Goal: Task Accomplishment & Management: Manage account settings

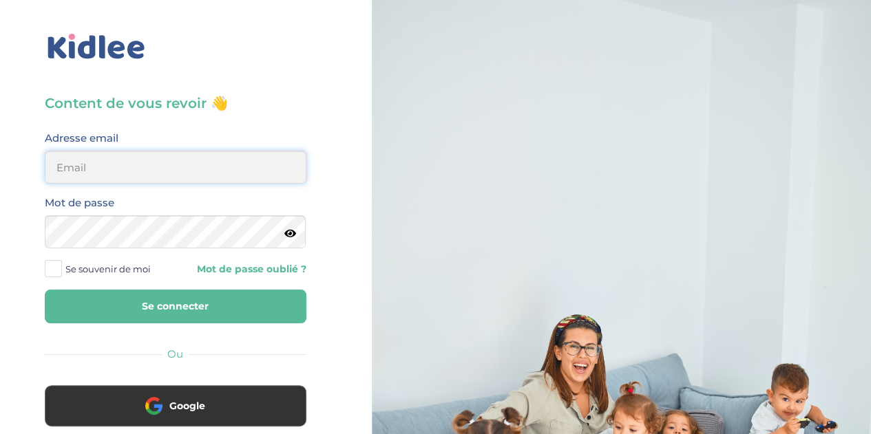
type input "alexiadesuarez@yahoo.com"
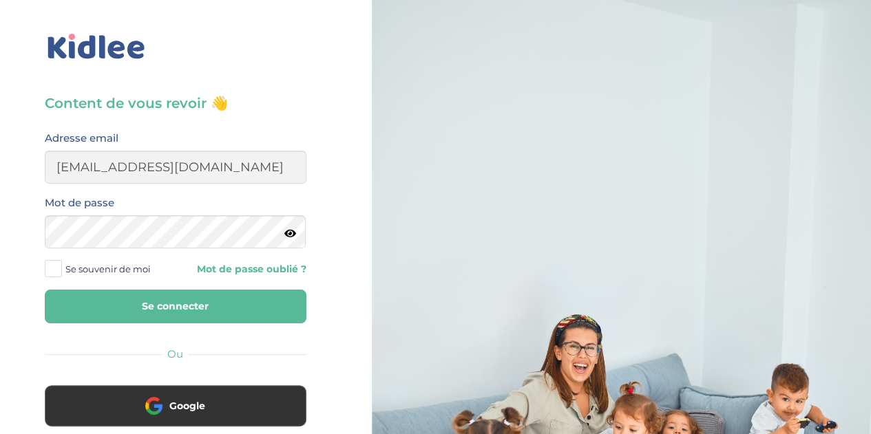
click at [127, 310] on button "Se connecter" at bounding box center [176, 307] width 262 height 34
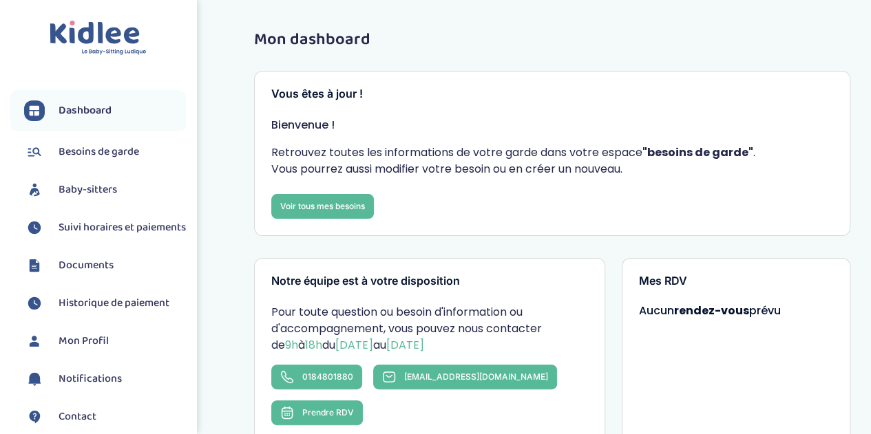
click at [111, 228] on span "Suivi horaires et paiements" at bounding box center [122, 228] width 127 height 17
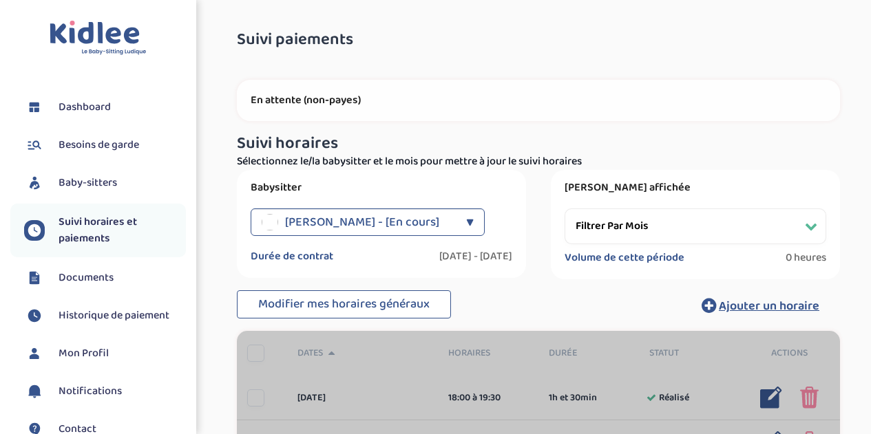
select select "[DATE]"
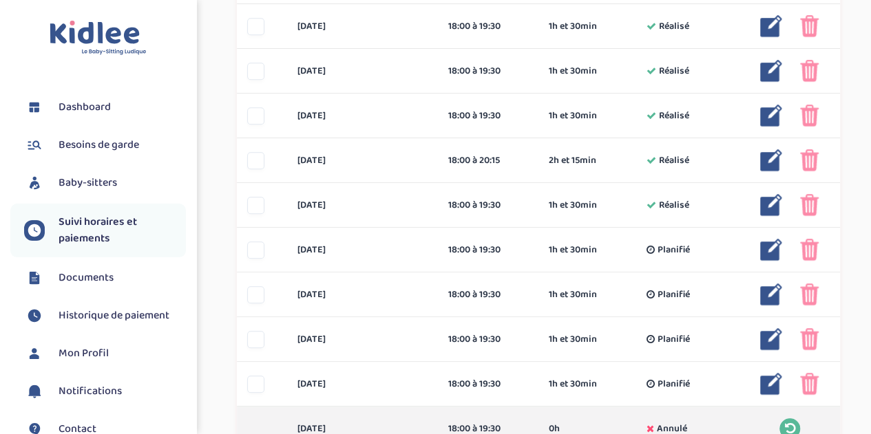
scroll to position [417, 0]
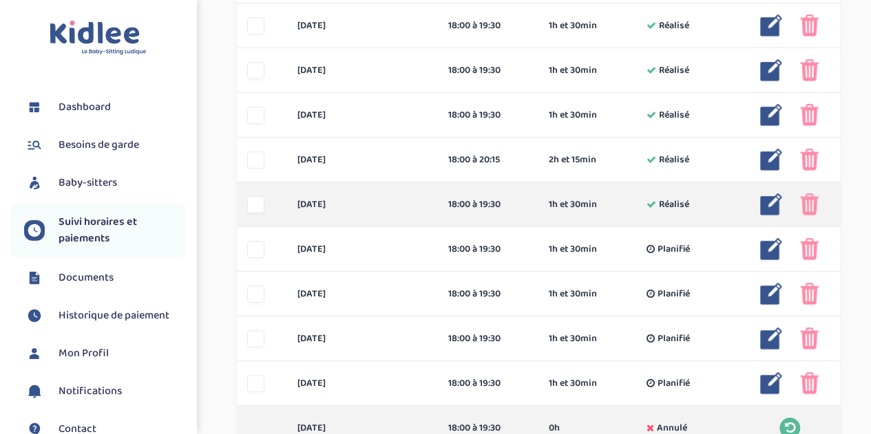
click at [772, 208] on img at bounding box center [771, 204] width 22 height 22
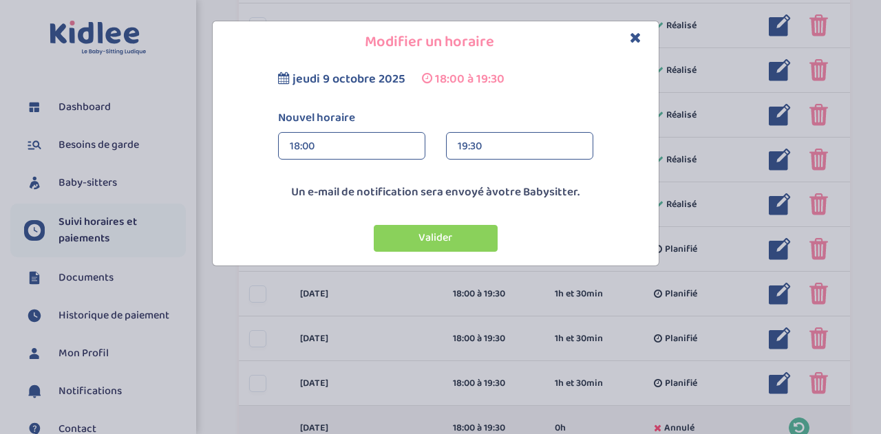
click at [635, 43] on icon "Close" at bounding box center [636, 37] width 12 height 14
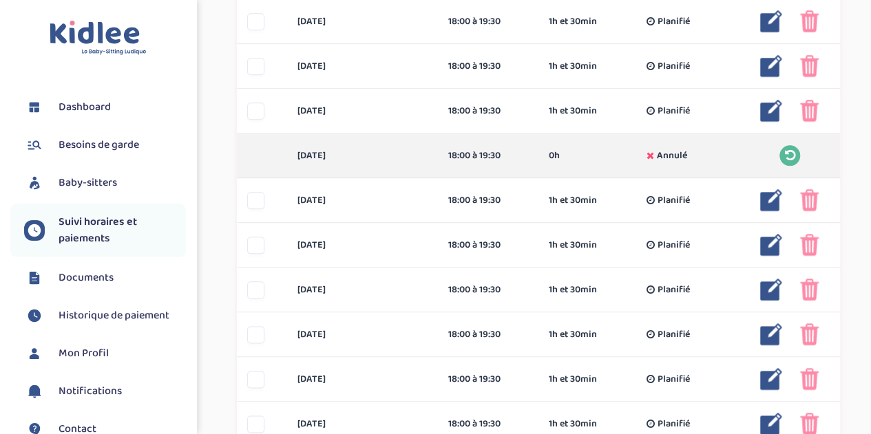
scroll to position [686, 0]
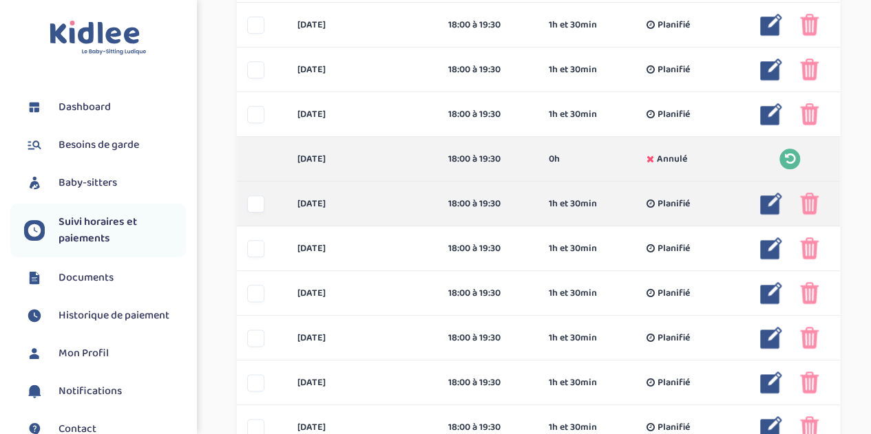
click at [801, 199] on img at bounding box center [809, 204] width 19 height 22
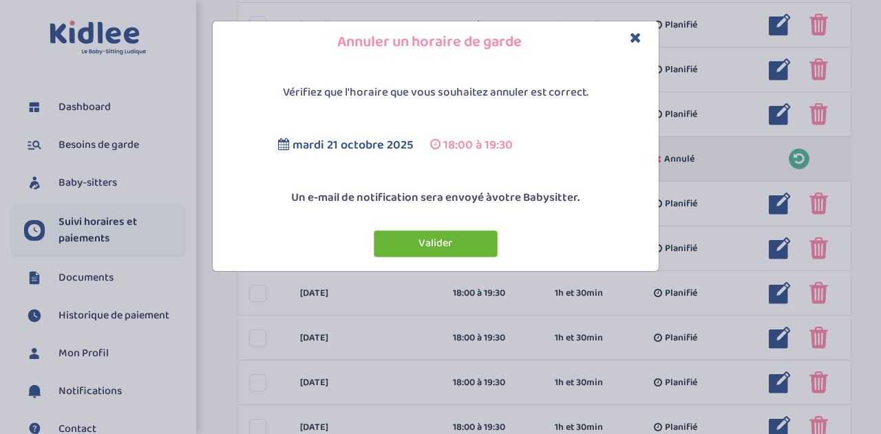
click at [454, 251] on button "Valider" at bounding box center [436, 244] width 124 height 27
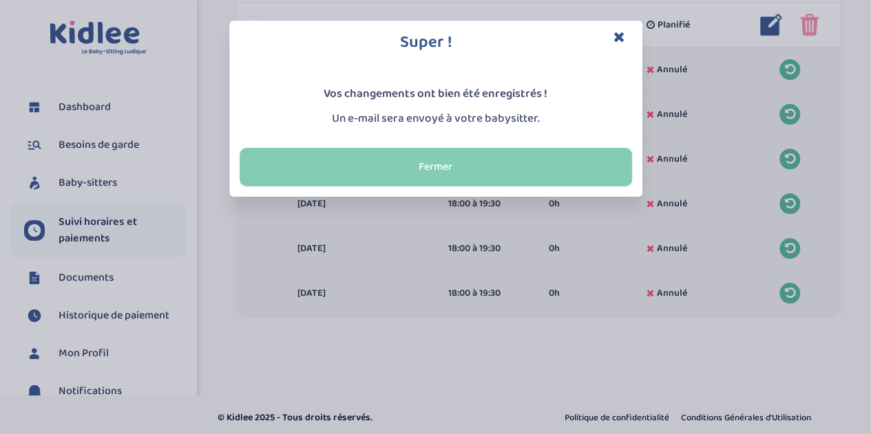
click at [576, 162] on button "Fermer" at bounding box center [436, 167] width 392 height 39
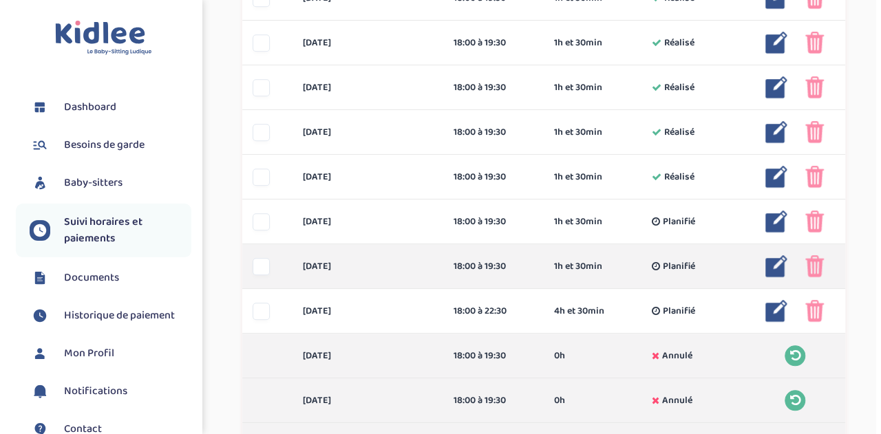
scroll to position [420, 0]
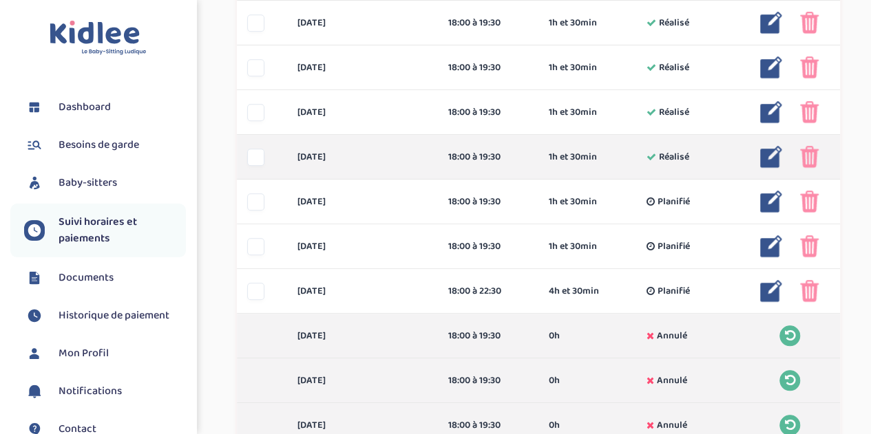
click at [774, 160] on img at bounding box center [771, 157] width 22 height 22
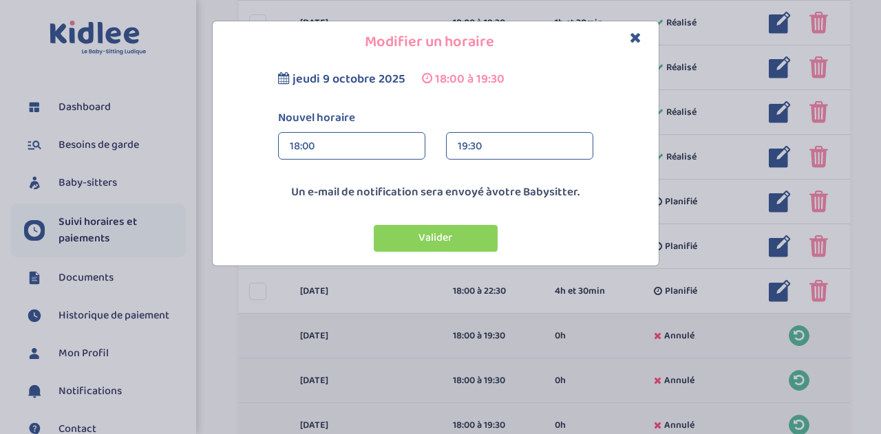
click at [552, 141] on div "19:30" at bounding box center [520, 147] width 124 height 28
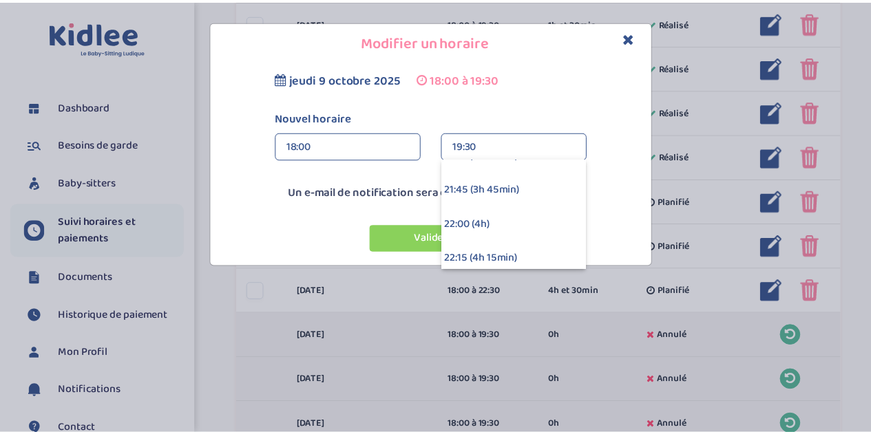
scroll to position [496, 0]
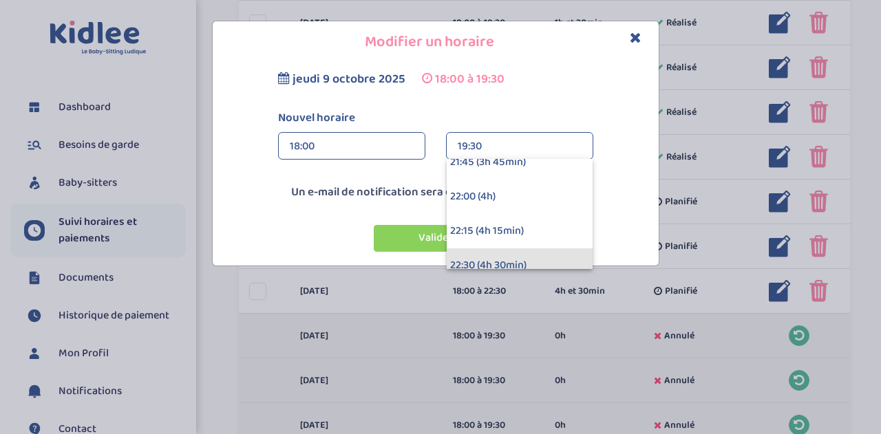
click at [553, 253] on div "22:30 (4h 30min)" at bounding box center [520, 265] width 146 height 34
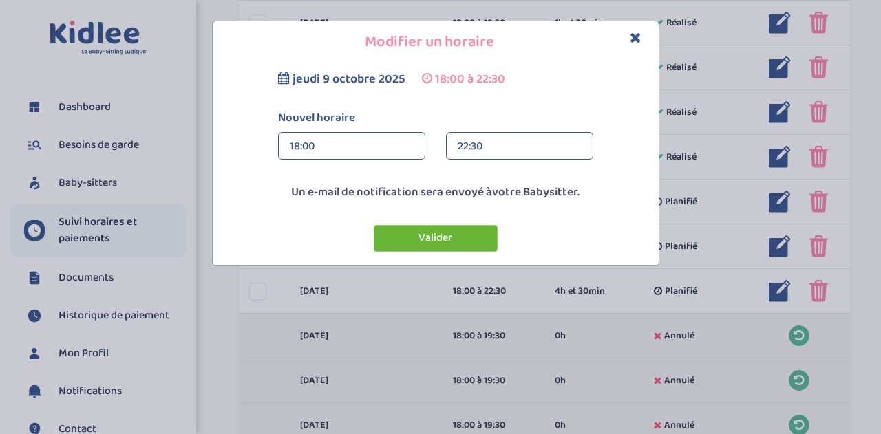
click at [461, 240] on button "Valider" at bounding box center [436, 238] width 124 height 27
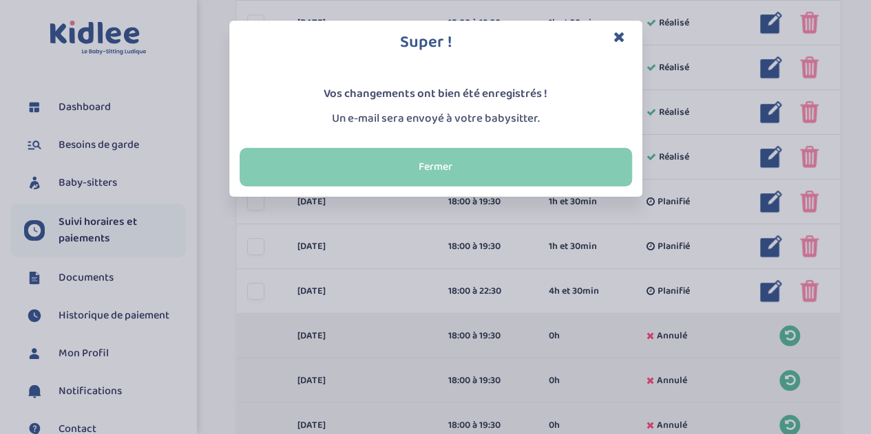
click at [516, 162] on button "Fermer" at bounding box center [436, 167] width 392 height 39
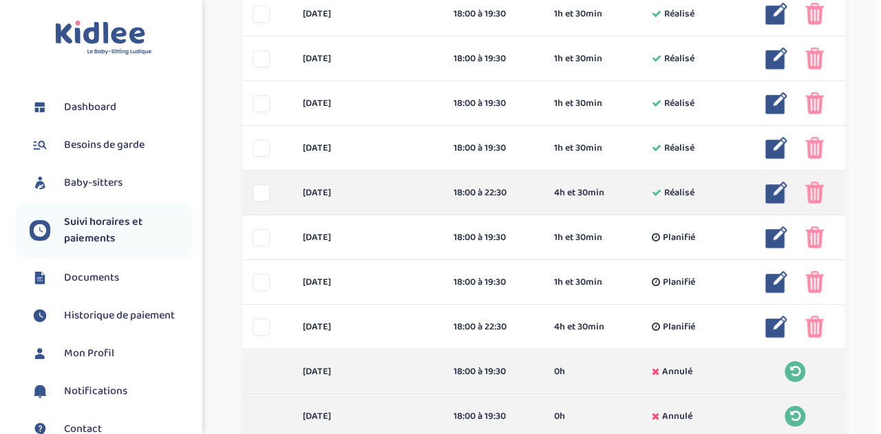
scroll to position [398, 0]
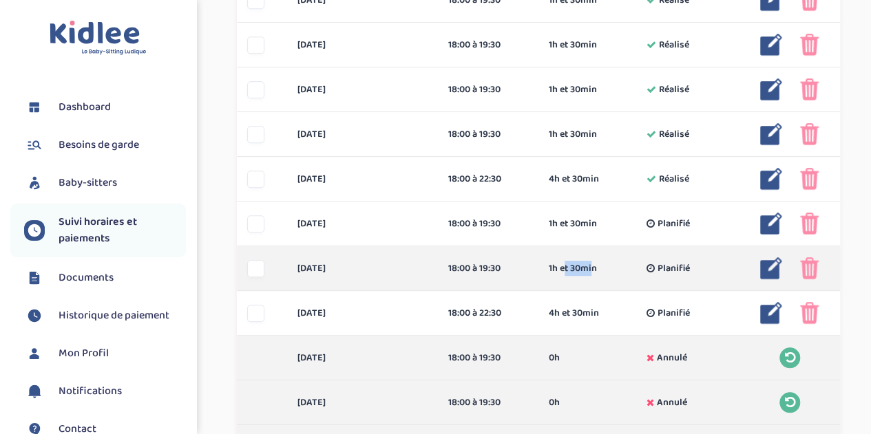
drag, startPoint x: 589, startPoint y: 272, endPoint x: 559, endPoint y: 272, distance: 30.3
click at [559, 272] on span "1h et 30min" at bounding box center [573, 269] width 48 height 14
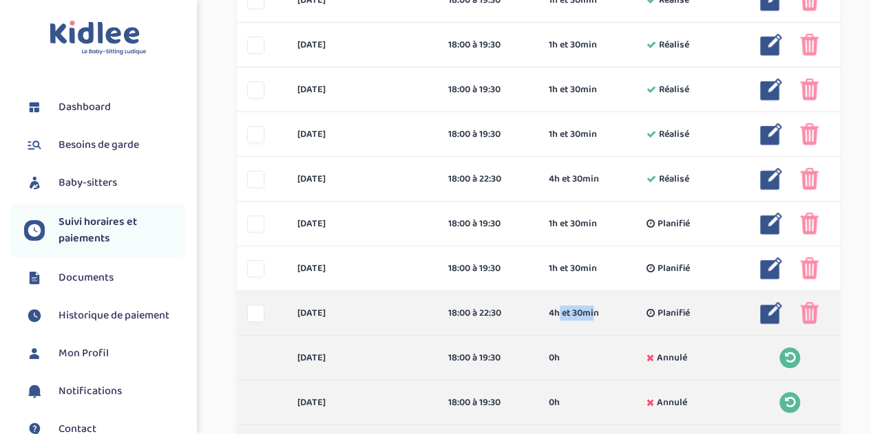
drag, startPoint x: 555, startPoint y: 315, endPoint x: 592, endPoint y: 317, distance: 36.6
click at [592, 317] on span "4h et 30min" at bounding box center [574, 313] width 50 height 14
click at [775, 315] on img at bounding box center [771, 313] width 22 height 22
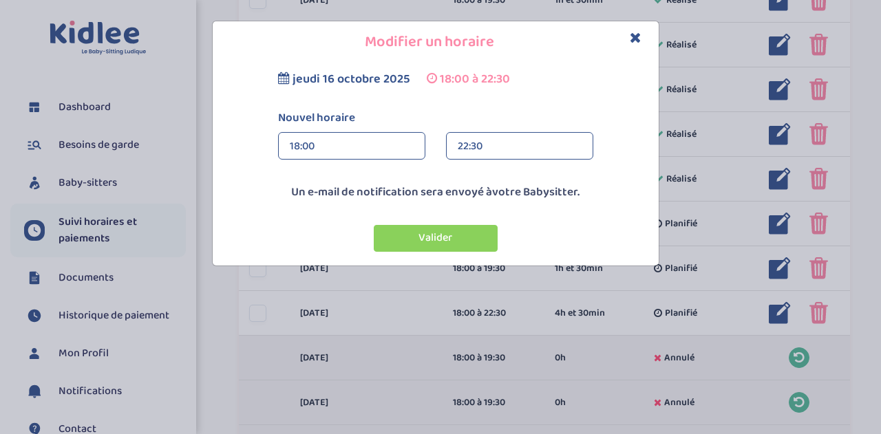
click at [362, 147] on div "18:00" at bounding box center [352, 147] width 124 height 28
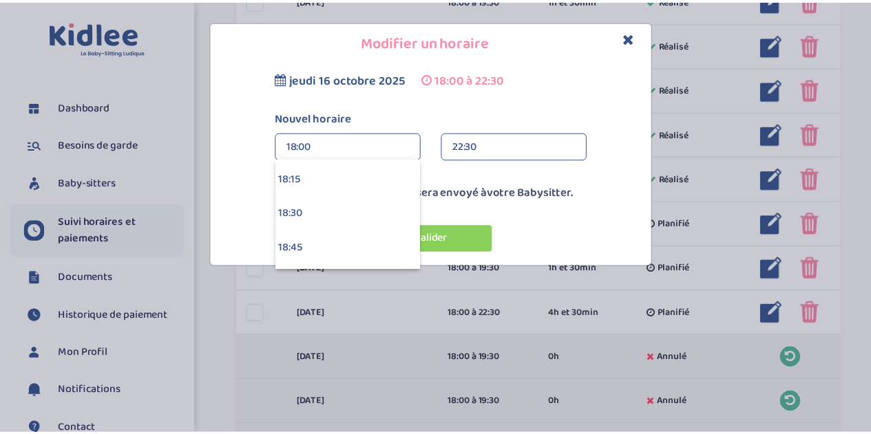
scroll to position [2606, 0]
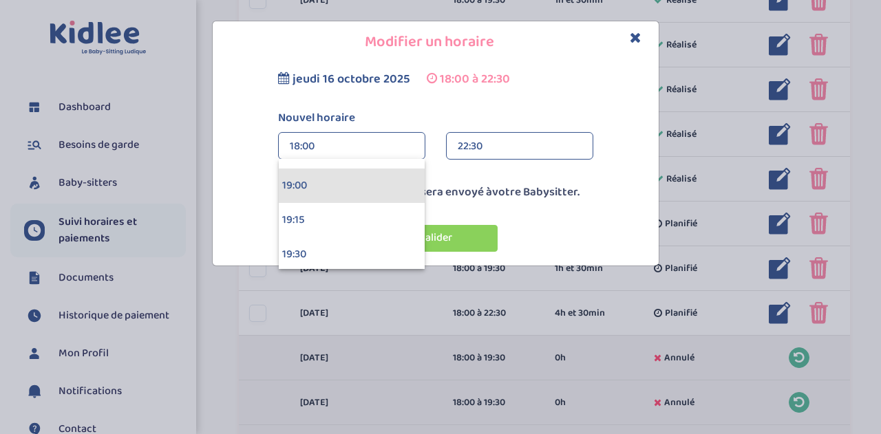
click at [361, 187] on div "19:00" at bounding box center [352, 186] width 146 height 34
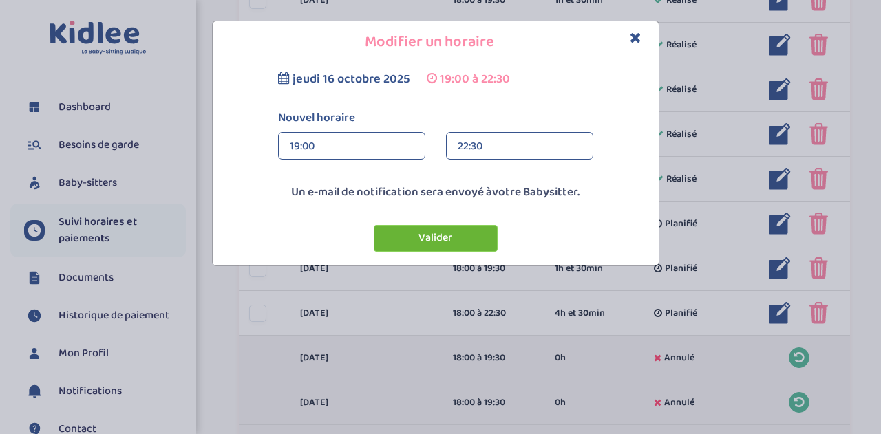
click at [405, 236] on button "Valider" at bounding box center [436, 238] width 124 height 27
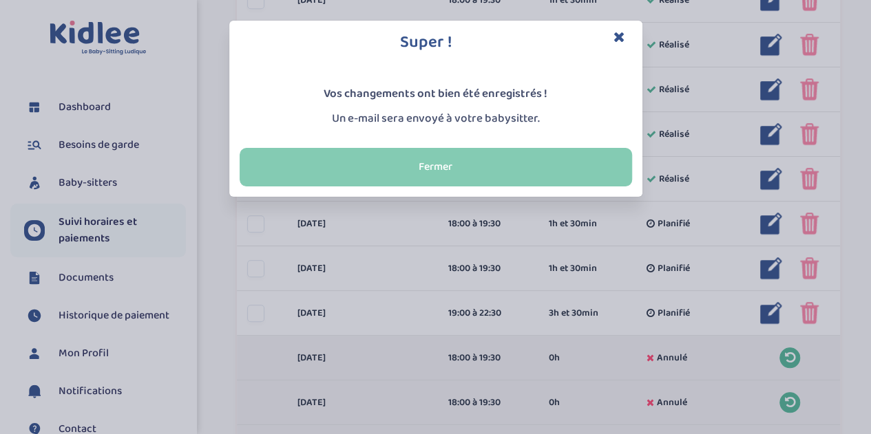
click at [518, 173] on button "Fermer" at bounding box center [436, 167] width 392 height 39
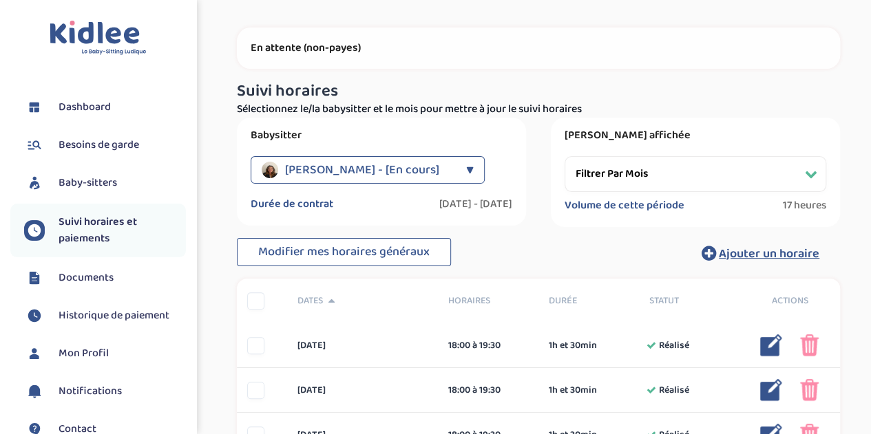
scroll to position [0, 0]
